Goal: Task Accomplishment & Management: Manage account settings

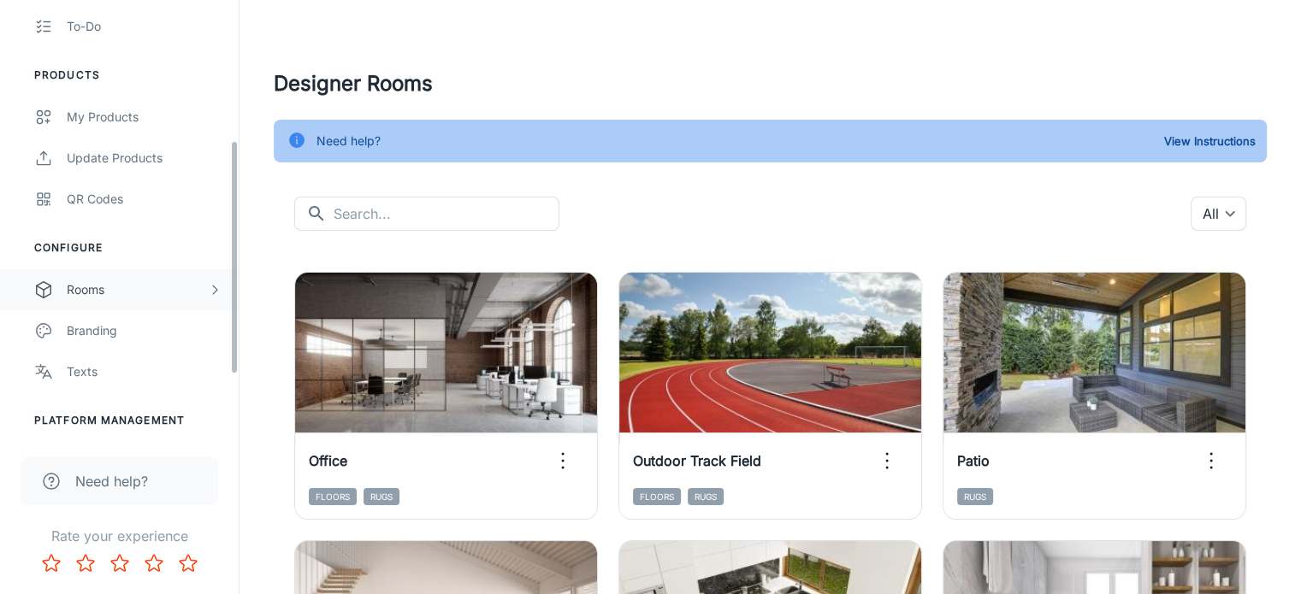
scroll to position [342, 0]
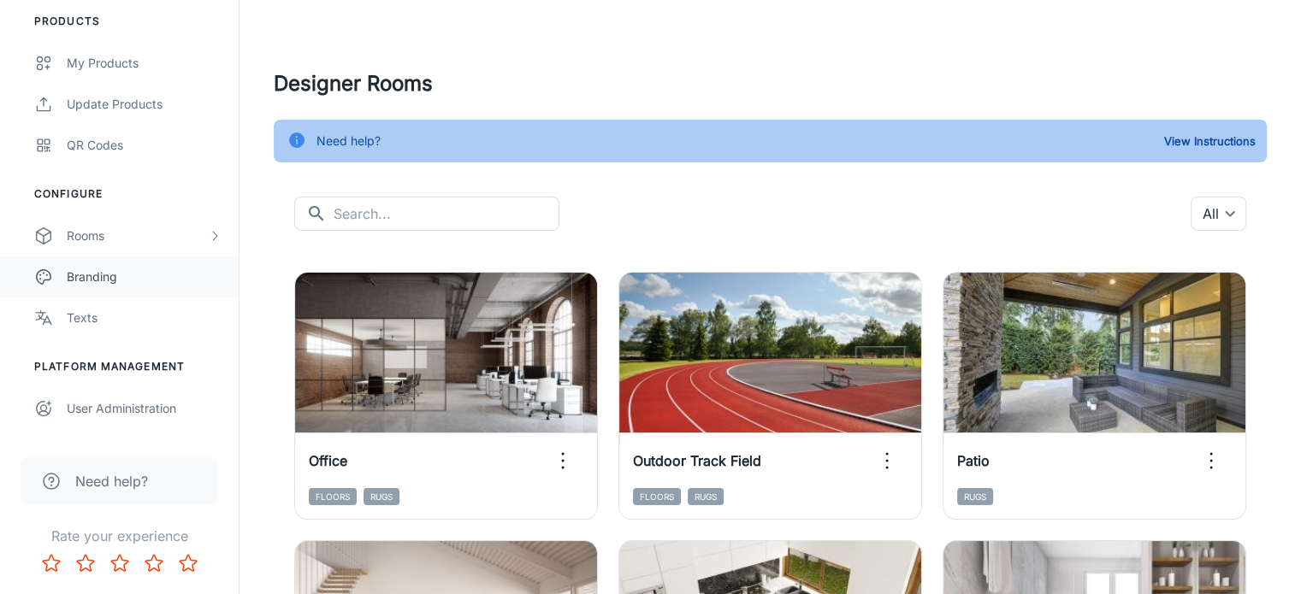
click at [142, 283] on div "Branding" at bounding box center [144, 277] width 155 height 19
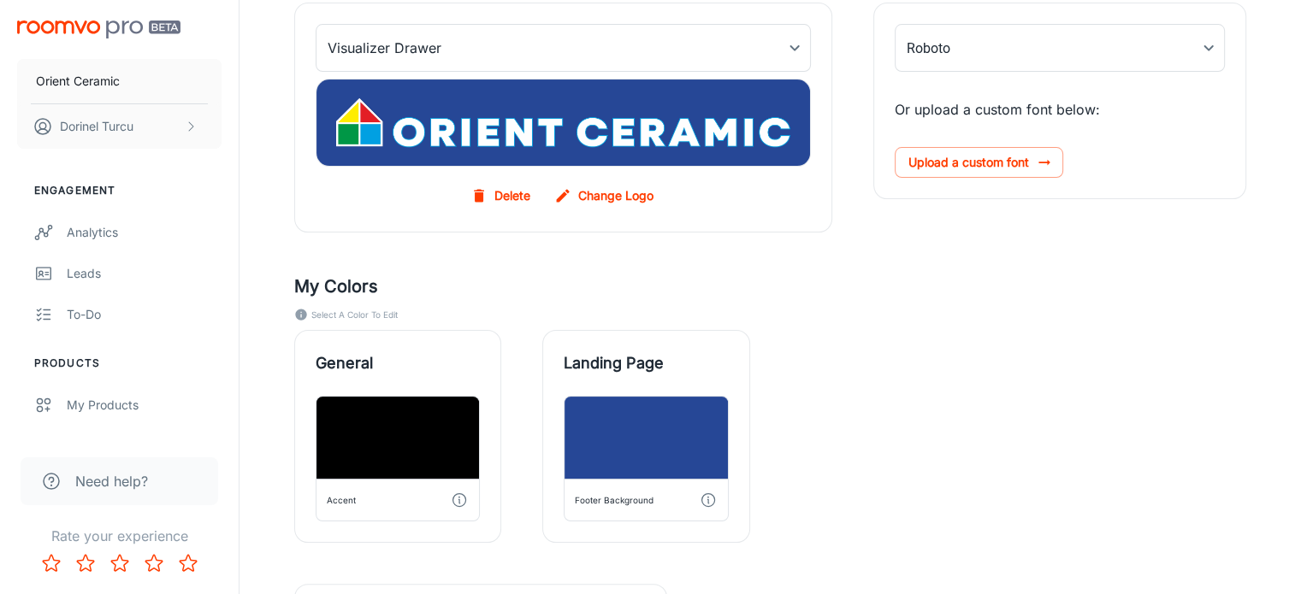
scroll to position [171, 0]
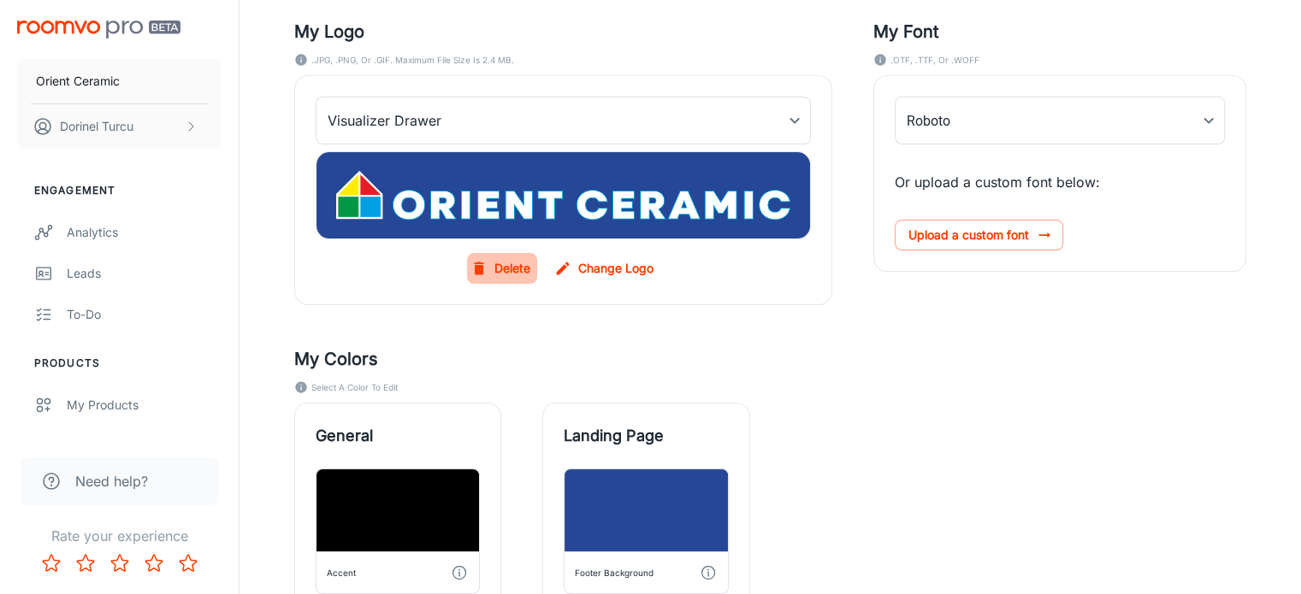
click at [507, 269] on button "Delete" at bounding box center [502, 268] width 70 height 31
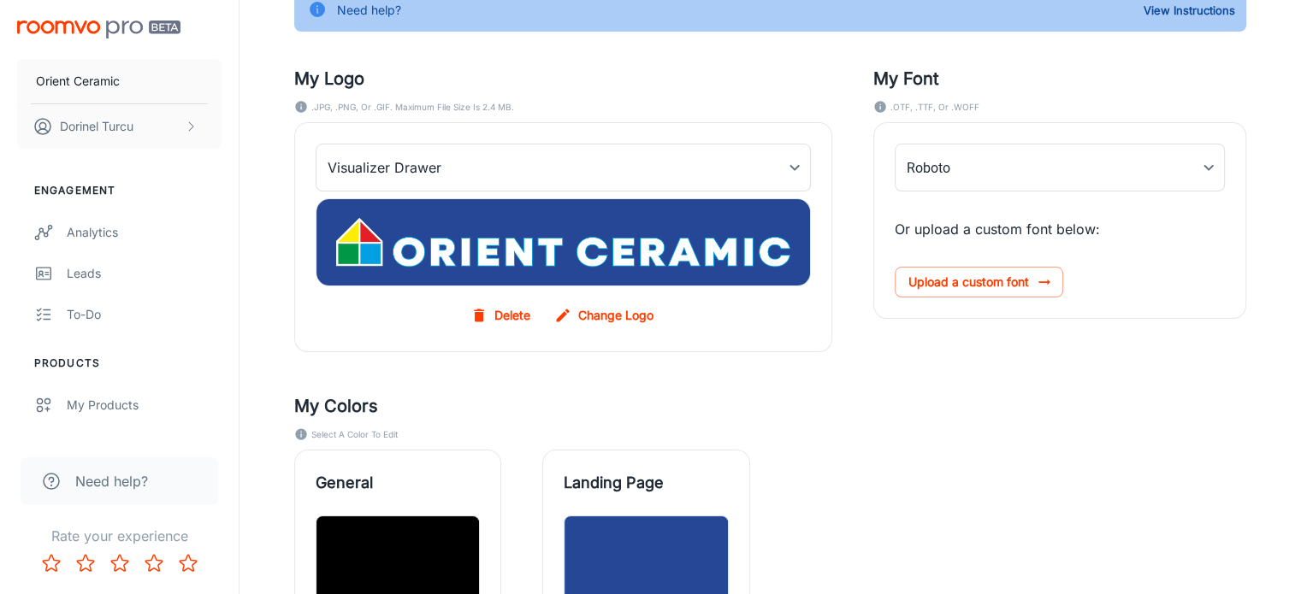
scroll to position [17, 0]
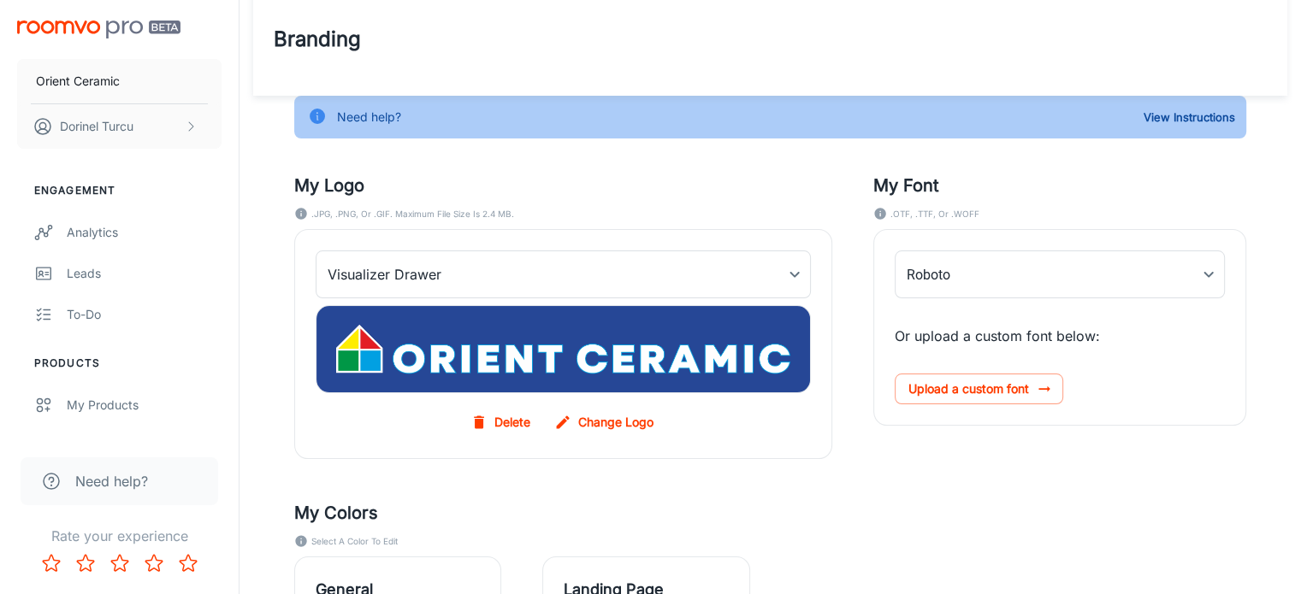
click at [503, 413] on button "Delete" at bounding box center [502, 422] width 70 height 31
click at [527, 425] on button "Delete" at bounding box center [502, 422] width 70 height 31
click at [516, 424] on button "Delete" at bounding box center [502, 422] width 70 height 31
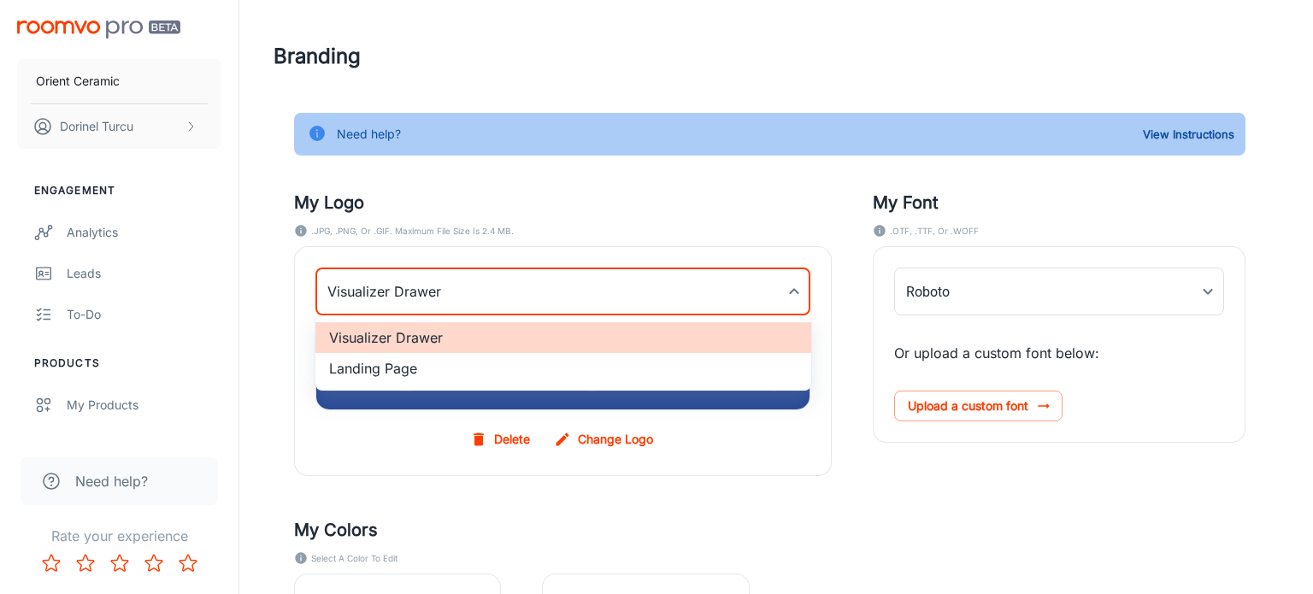
click at [633, 300] on body "Orient Ceramic Dorinel Turcu Engagement Analytics Leads To-do Products My Produ…" at bounding box center [656, 297] width 1313 height 594
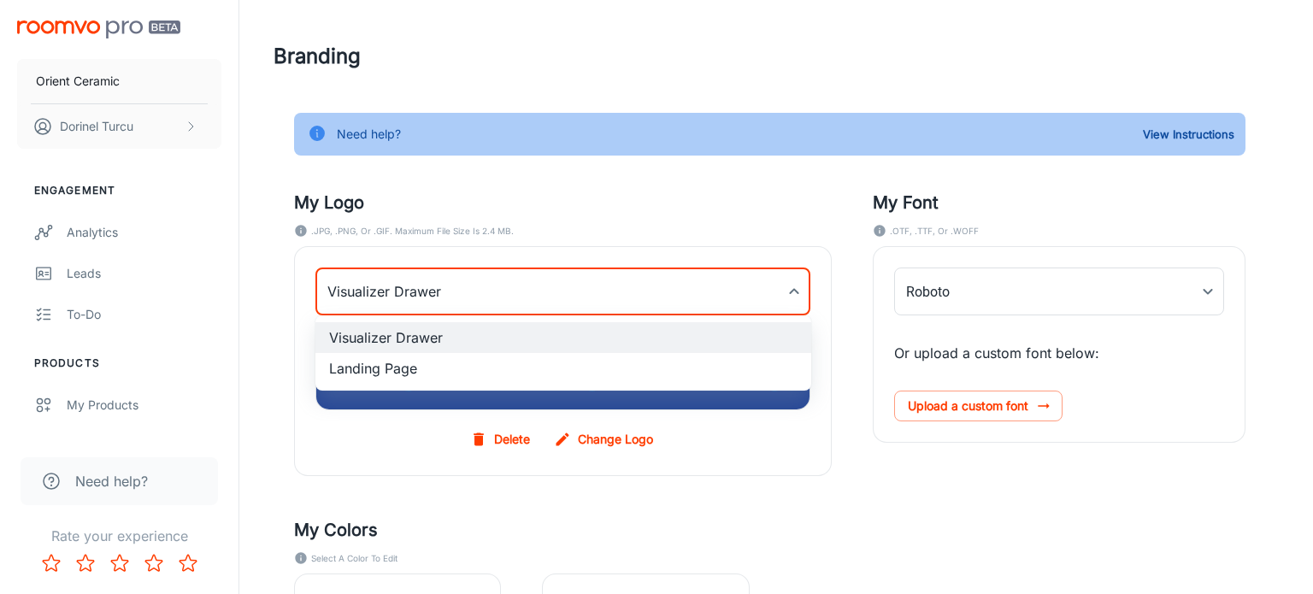
drag, startPoint x: 617, startPoint y: 367, endPoint x: 635, endPoint y: 167, distance: 200.8
click at [635, 167] on div "Visualizer Drawer Landing Page" at bounding box center [656, 297] width 1313 height 594
click at [505, 374] on li "Landing Page" at bounding box center [564, 368] width 496 height 31
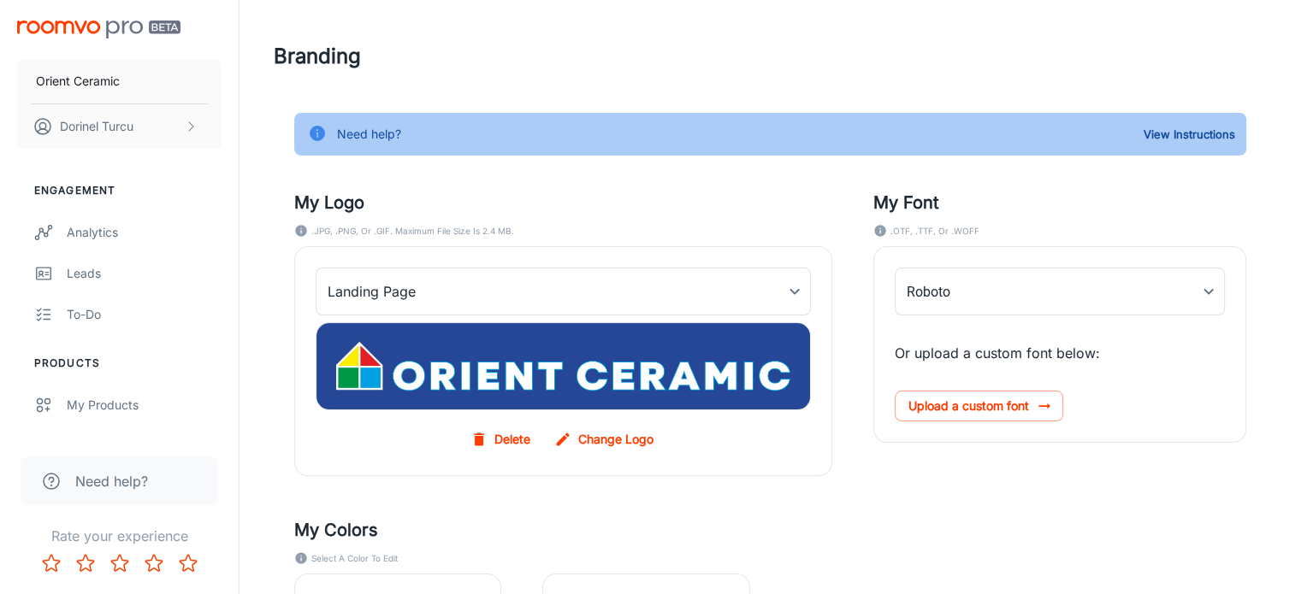
click at [773, 445] on div "Delete Change Logo" at bounding box center [563, 439] width 495 height 31
click at [496, 433] on button "Delete" at bounding box center [502, 439] width 70 height 31
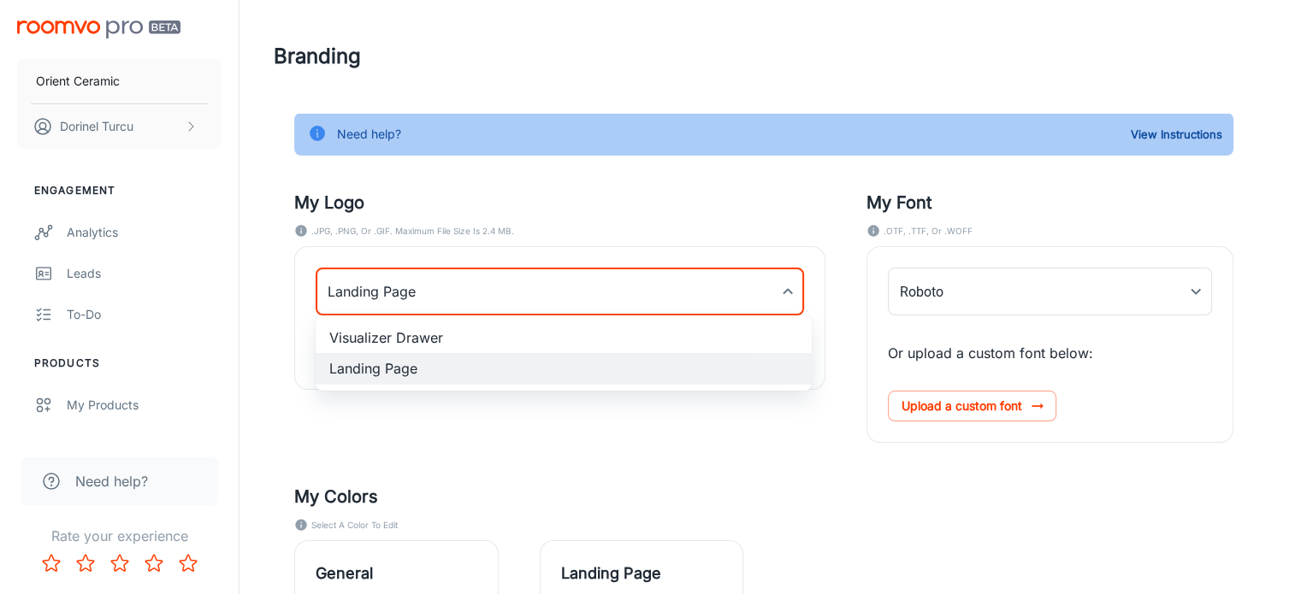
click at [519, 272] on body "Orient Ceramic Dorinel Turcu Engagement Analytics Leads To-do Products My Produ…" at bounding box center [650, 297] width 1301 height 594
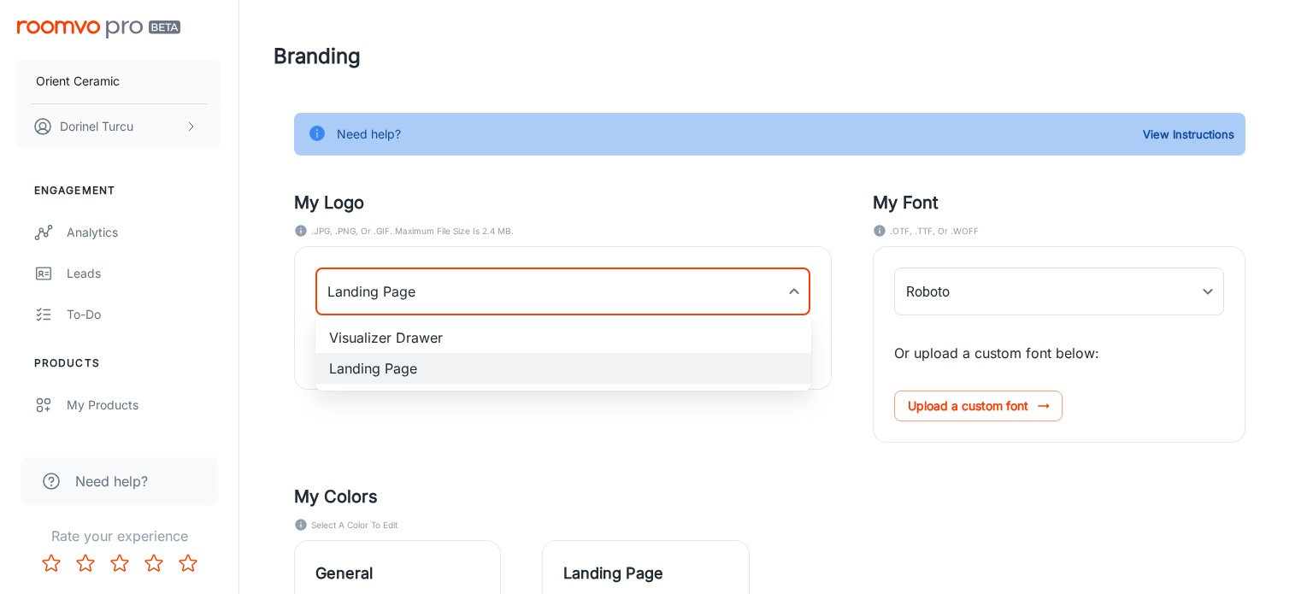
click at [516, 328] on li "Visualizer Drawer" at bounding box center [564, 337] width 496 height 31
type input "myDrawerLogoBackgroundImage"
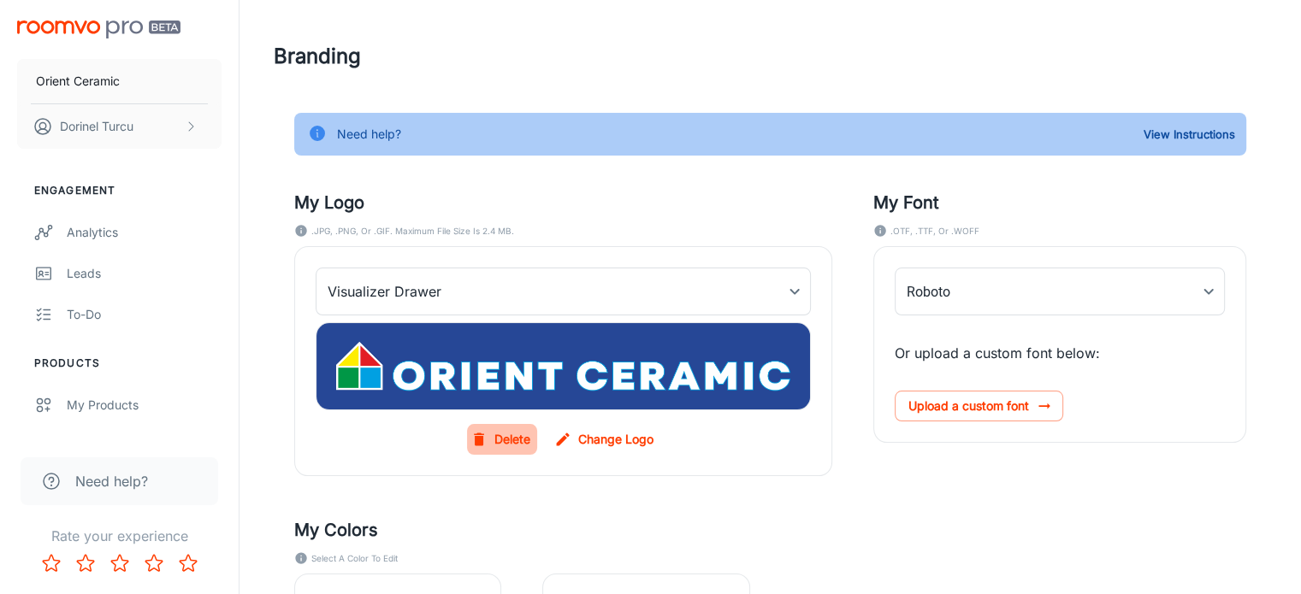
click at [507, 440] on button "Delete" at bounding box center [502, 439] width 70 height 31
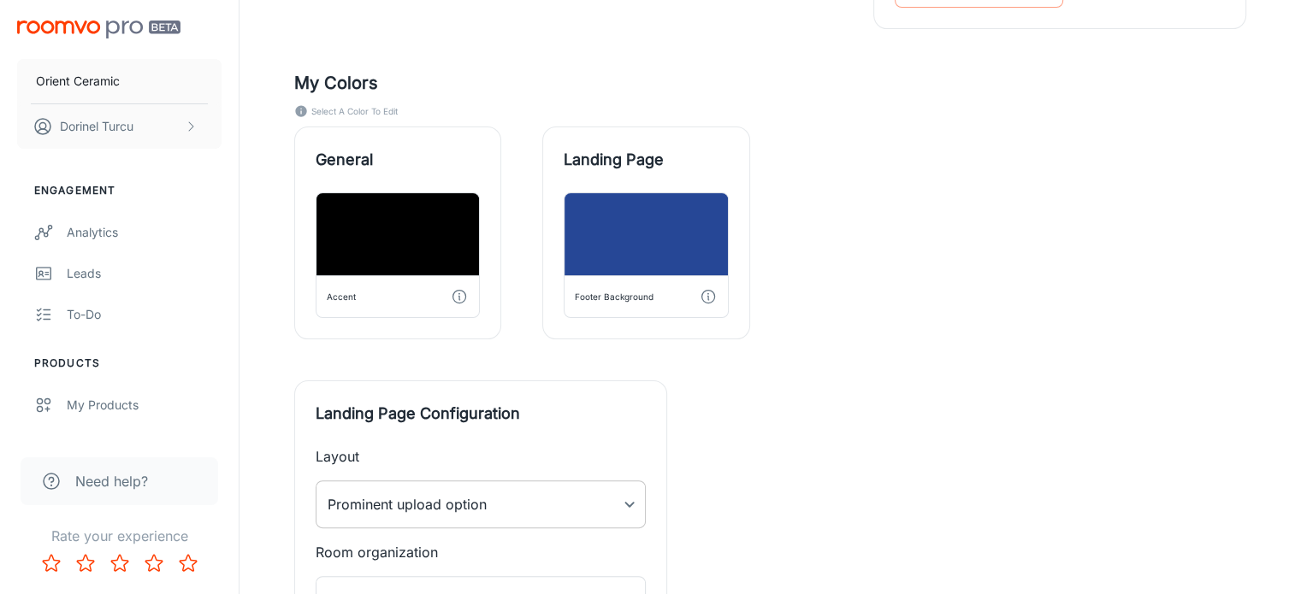
scroll to position [582, 0]
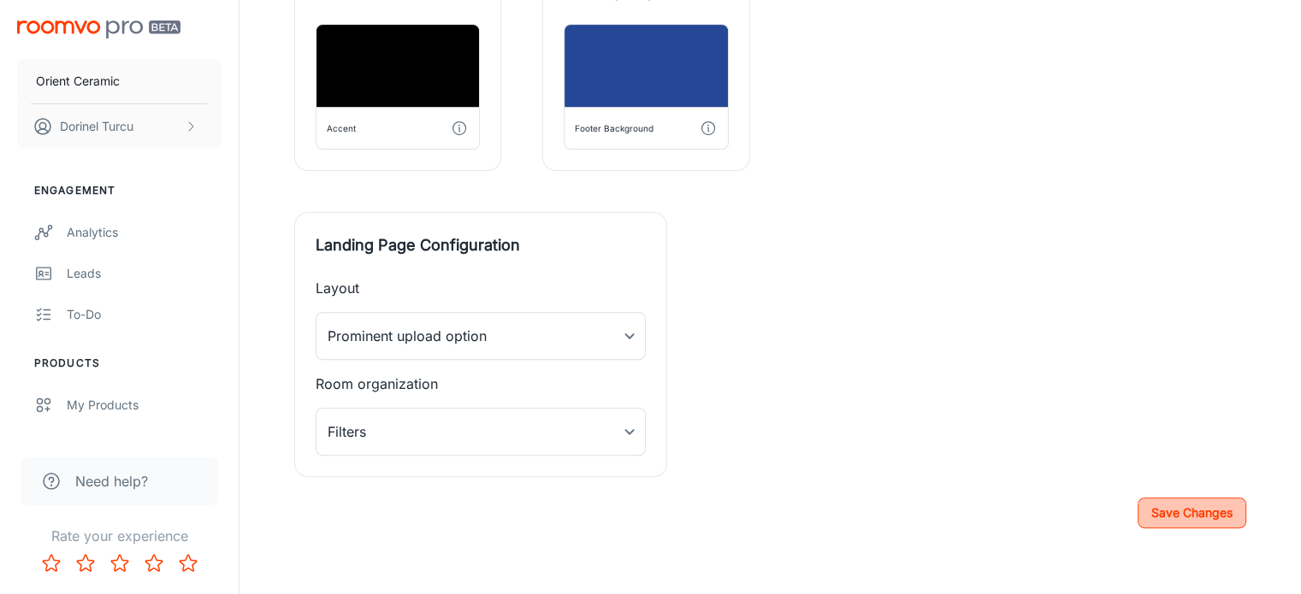
click at [1187, 518] on button "Save Changes" at bounding box center [1191, 513] width 109 height 31
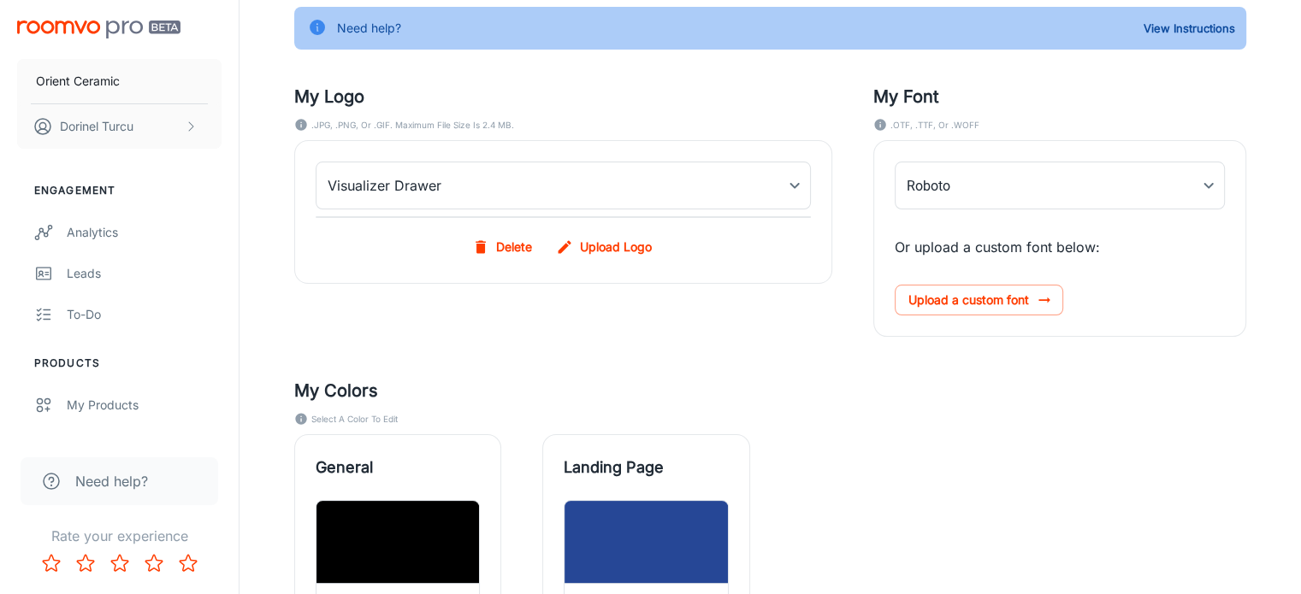
scroll to position [0, 0]
